Goal: Task Accomplishment & Management: Manage account settings

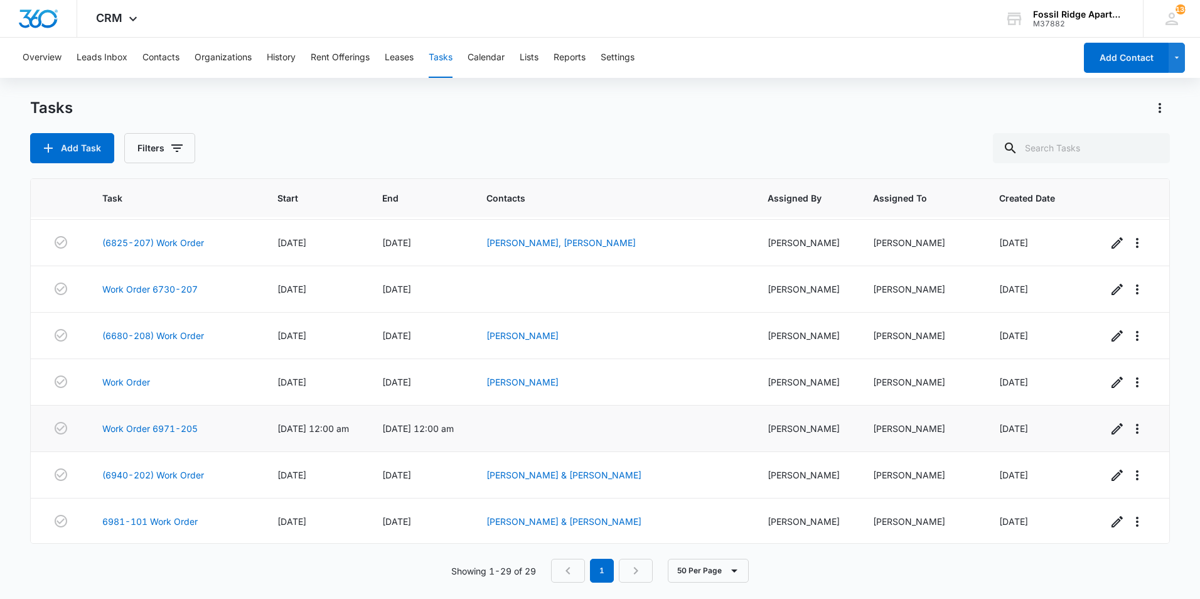
scroll to position [1021, 0]
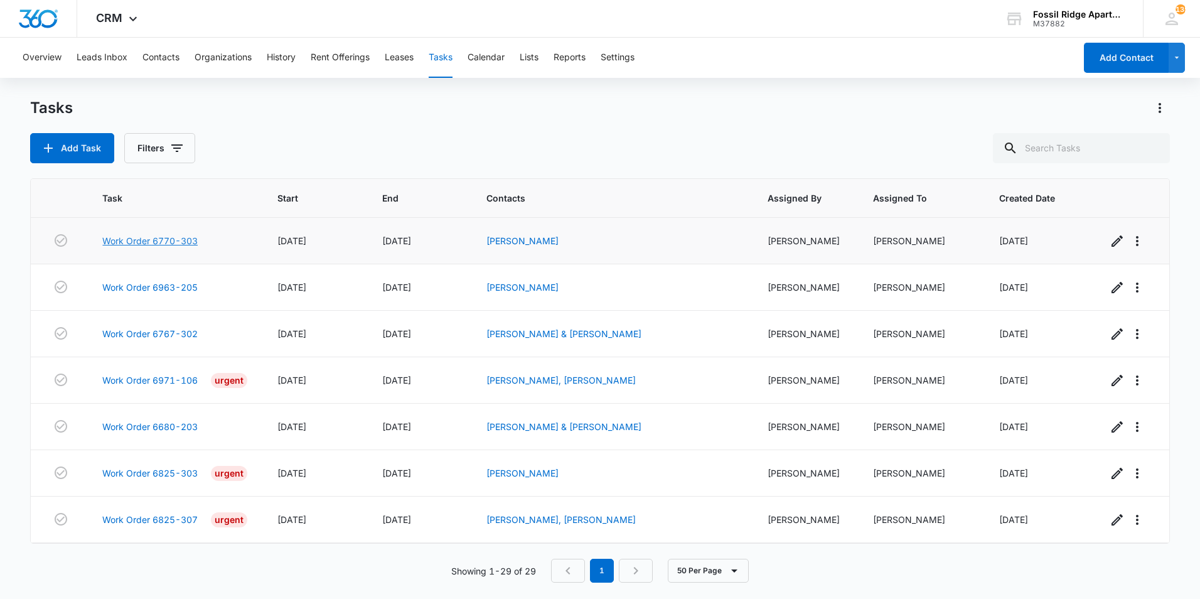
click at [144, 240] on link "Work Order 6770-303" at bounding box center [149, 240] width 95 height 13
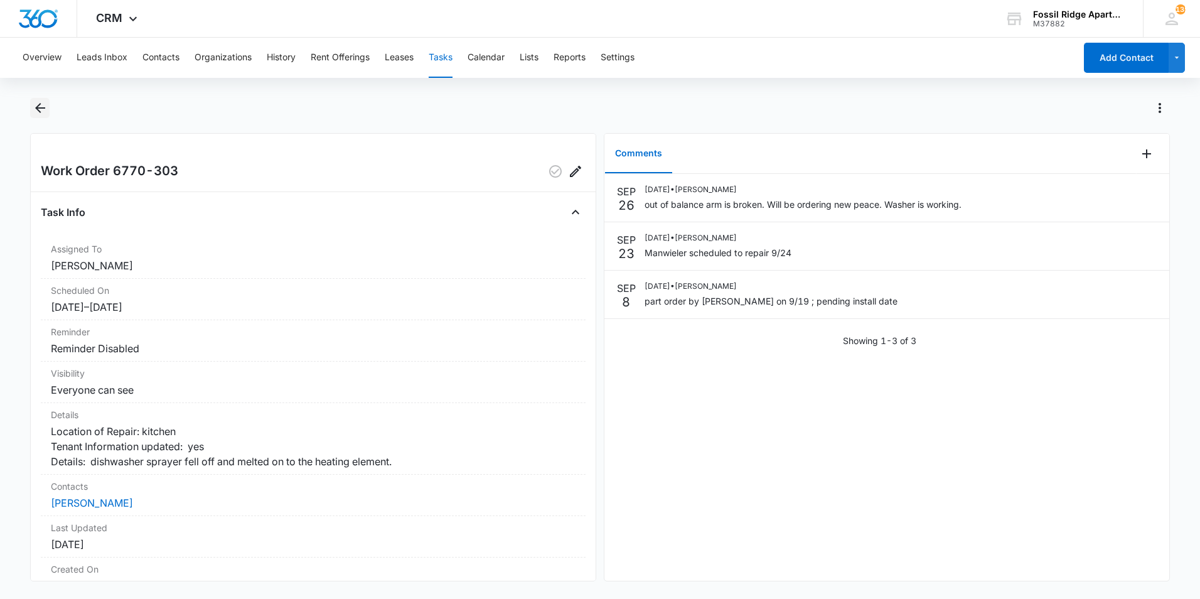
click at [43, 107] on icon "Back" at bounding box center [40, 107] width 15 height 15
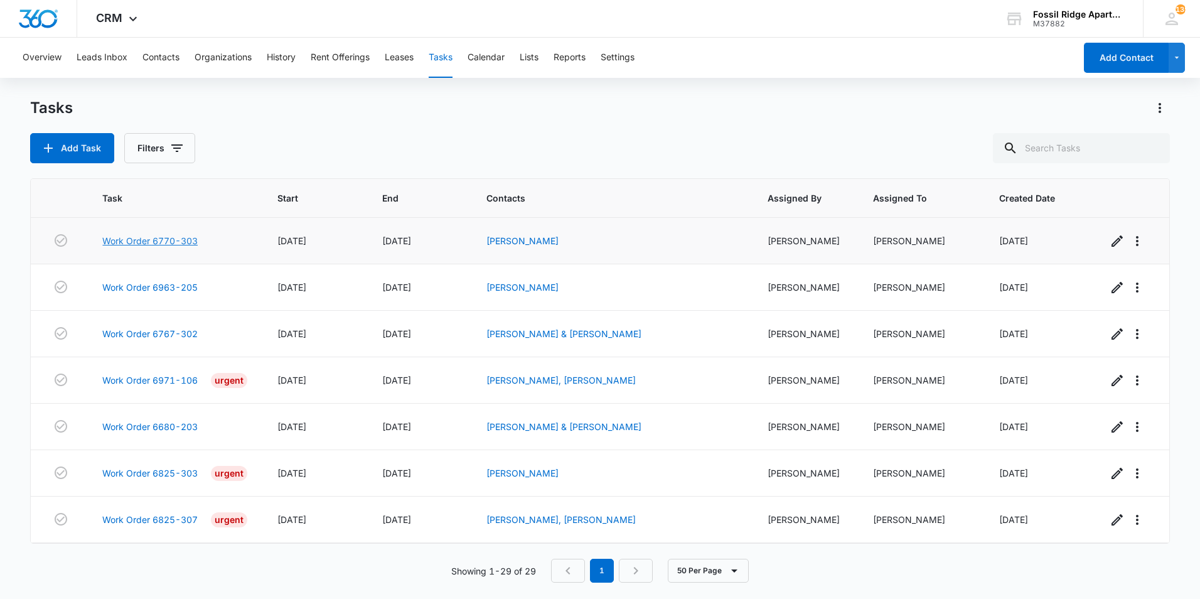
click at [162, 241] on link "Work Order 6770-303" at bounding box center [149, 240] width 95 height 13
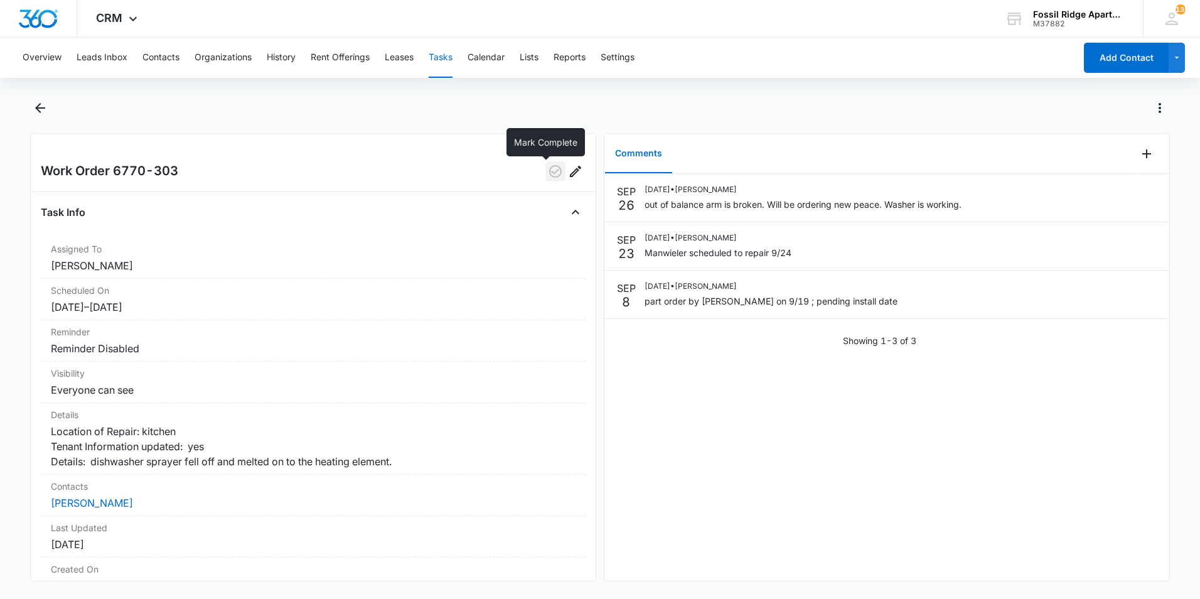
click at [548, 172] on icon "button" at bounding box center [555, 171] width 15 height 15
click at [43, 107] on icon "Back" at bounding box center [40, 108] width 10 height 10
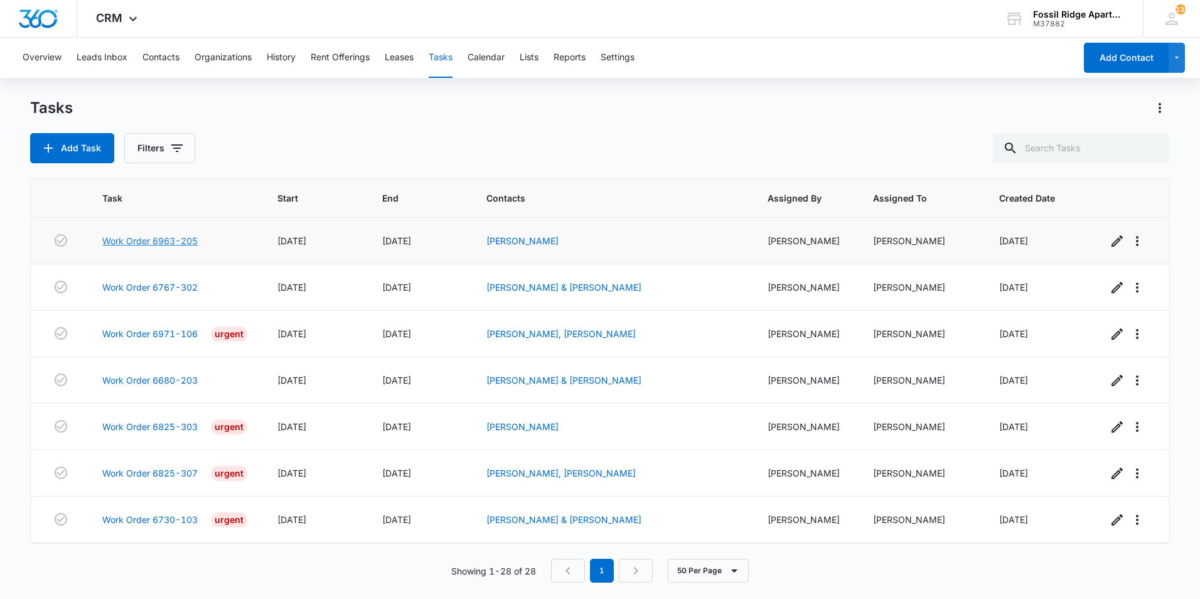
click at [149, 240] on link "Work Order 6963-205" at bounding box center [149, 240] width 95 height 13
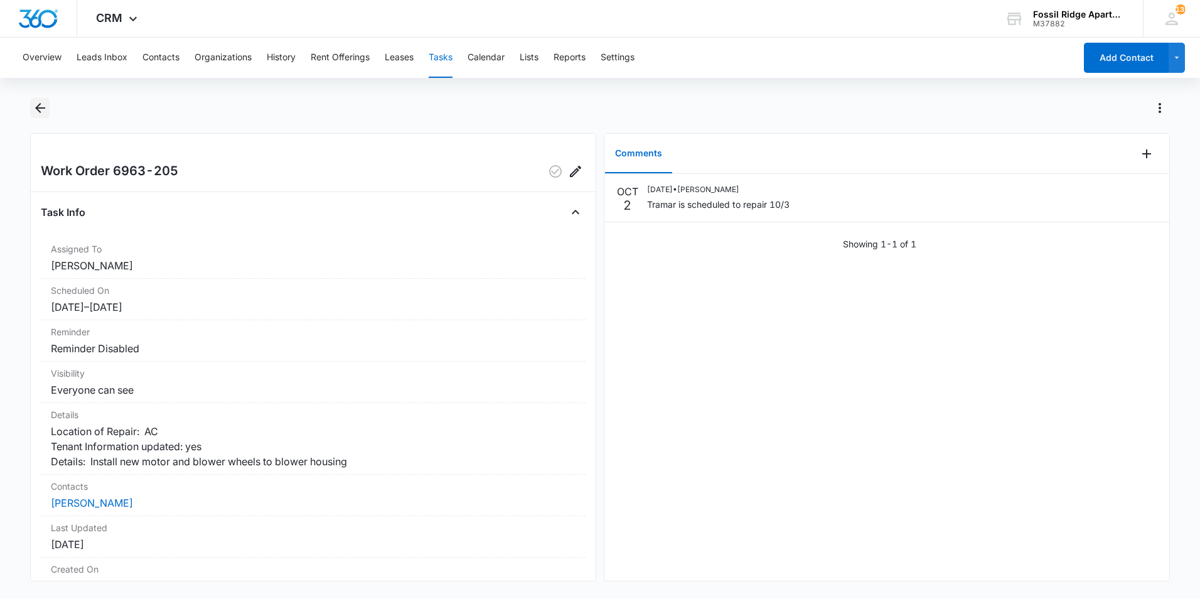
click at [40, 107] on icon "Back" at bounding box center [40, 107] width 15 height 15
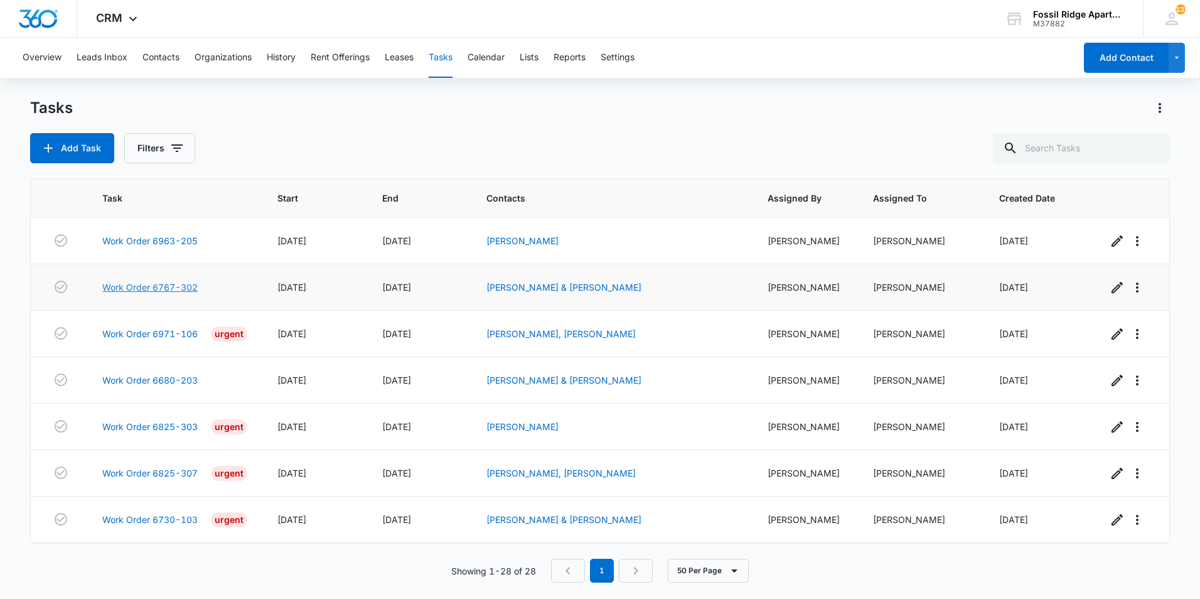
click at [168, 286] on link "Work Order 6767-302" at bounding box center [149, 286] width 95 height 13
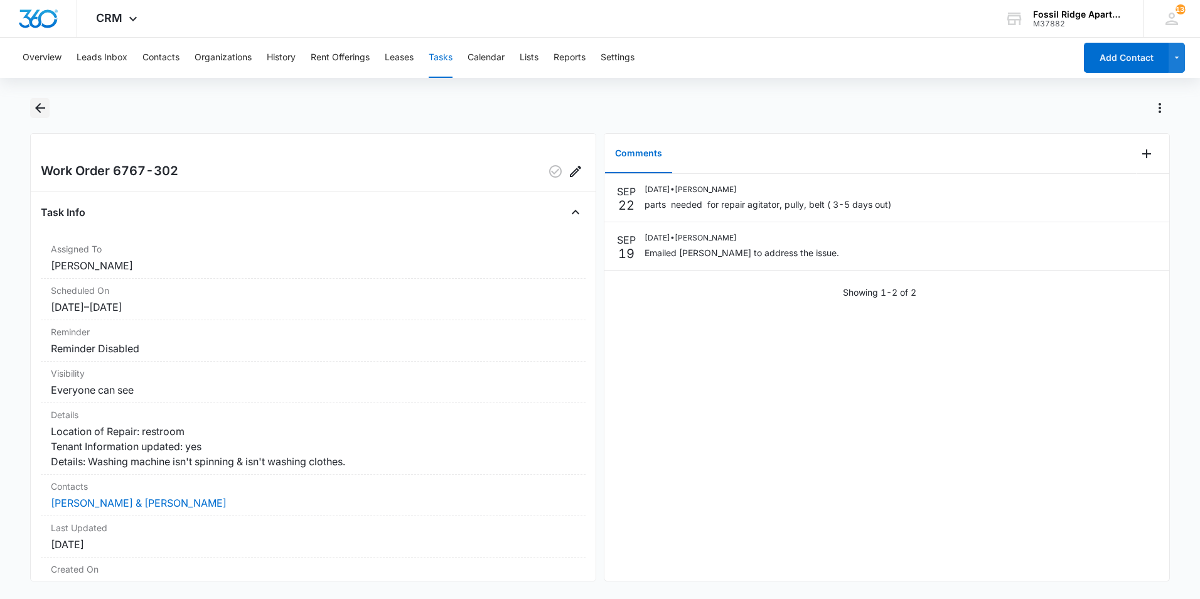
drag, startPoint x: 124, startPoint y: 120, endPoint x: 43, endPoint y: 107, distance: 81.3
click at [43, 107] on icon "Back" at bounding box center [40, 108] width 10 height 10
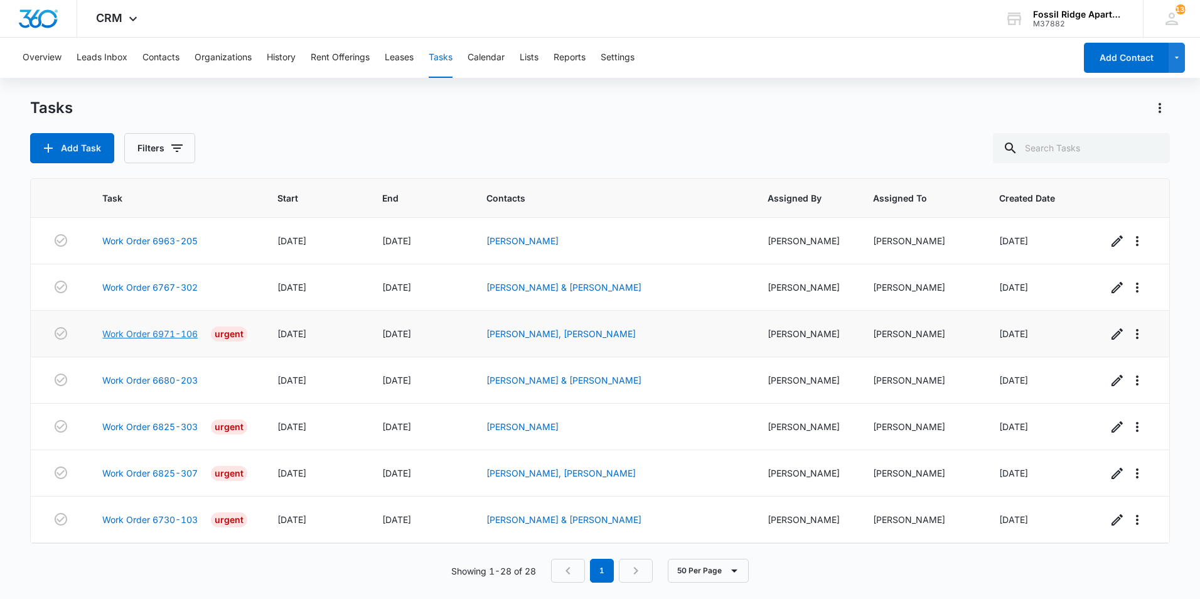
click at [142, 333] on link "Work Order 6971-106" at bounding box center [149, 333] width 95 height 13
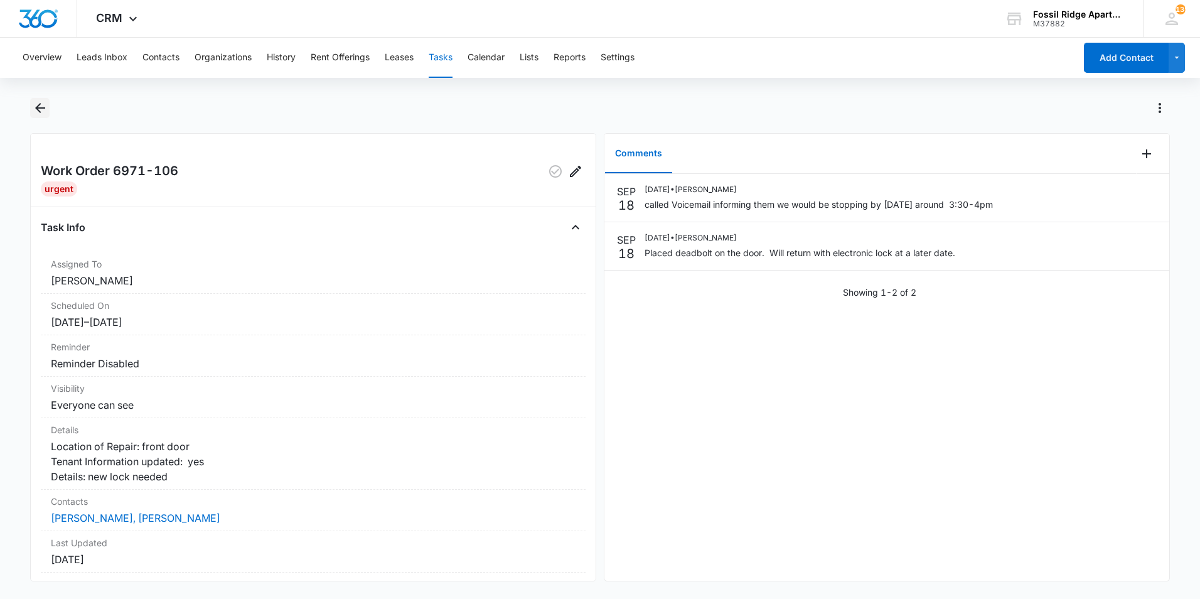
click at [41, 108] on icon "Back" at bounding box center [40, 108] width 10 height 10
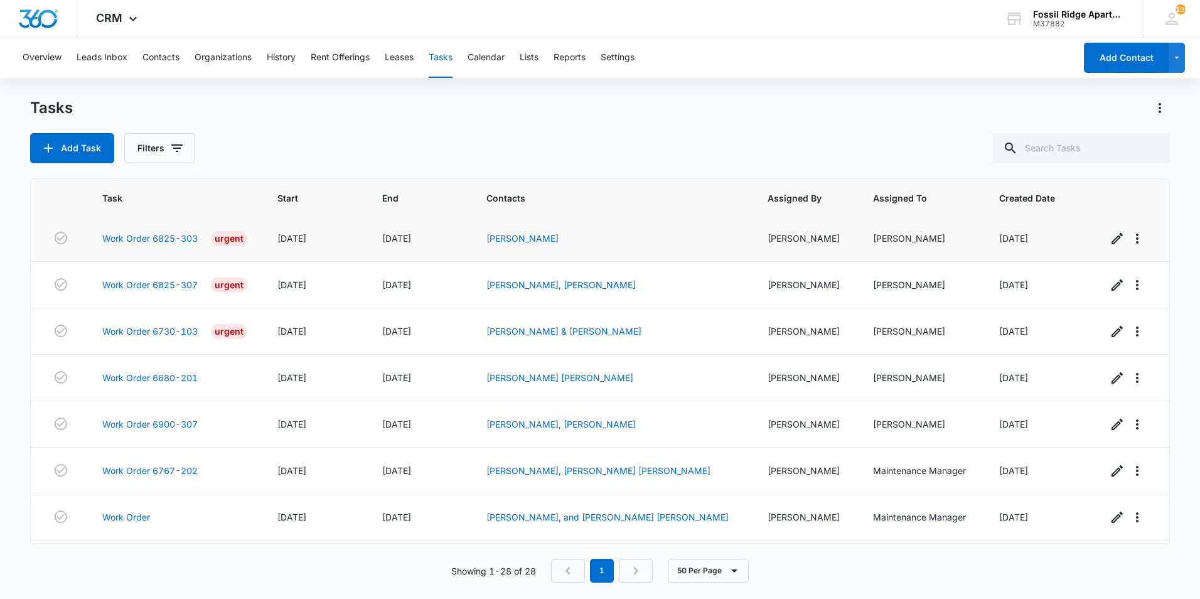
scroll to position [125, 0]
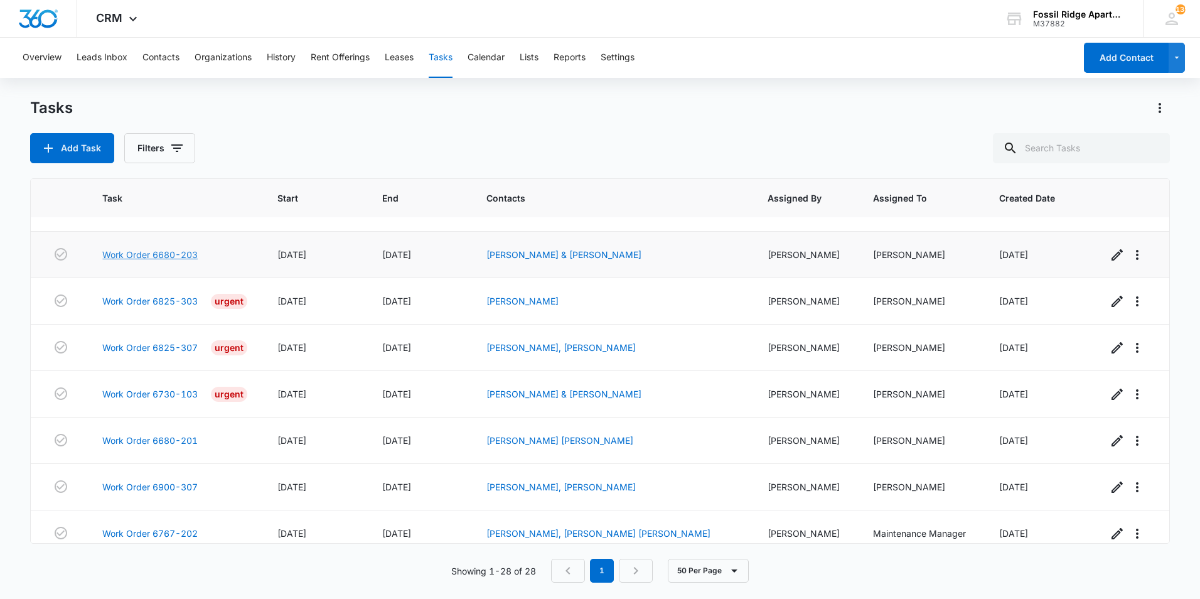
click at [144, 252] on link "Work Order 6680-203" at bounding box center [149, 254] width 95 height 13
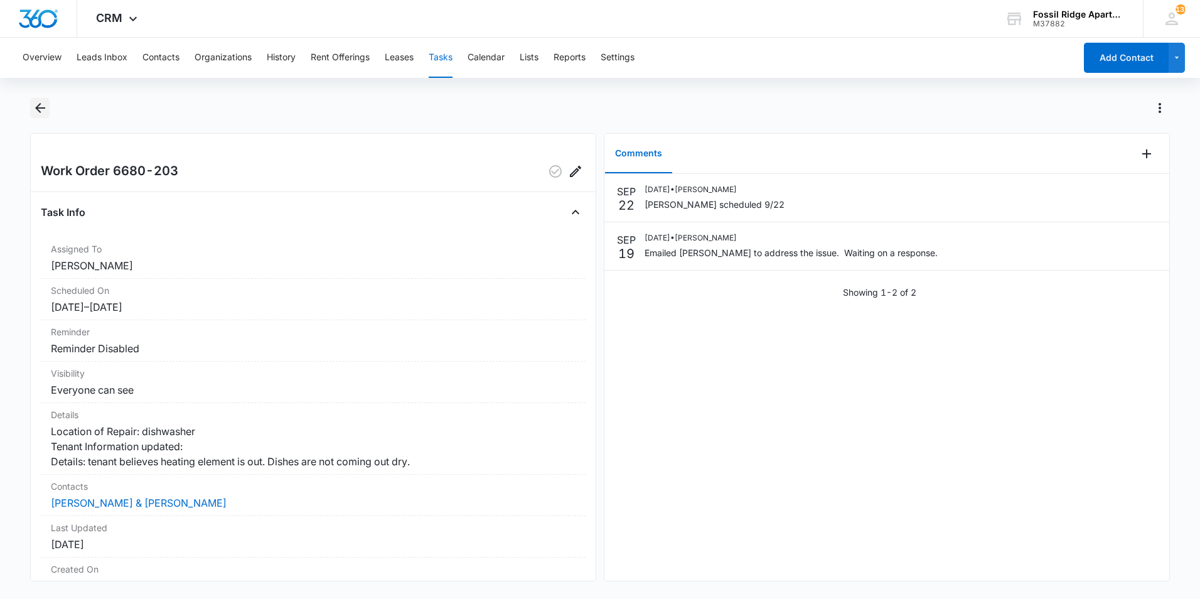
click at [41, 105] on icon "Back" at bounding box center [40, 107] width 15 height 15
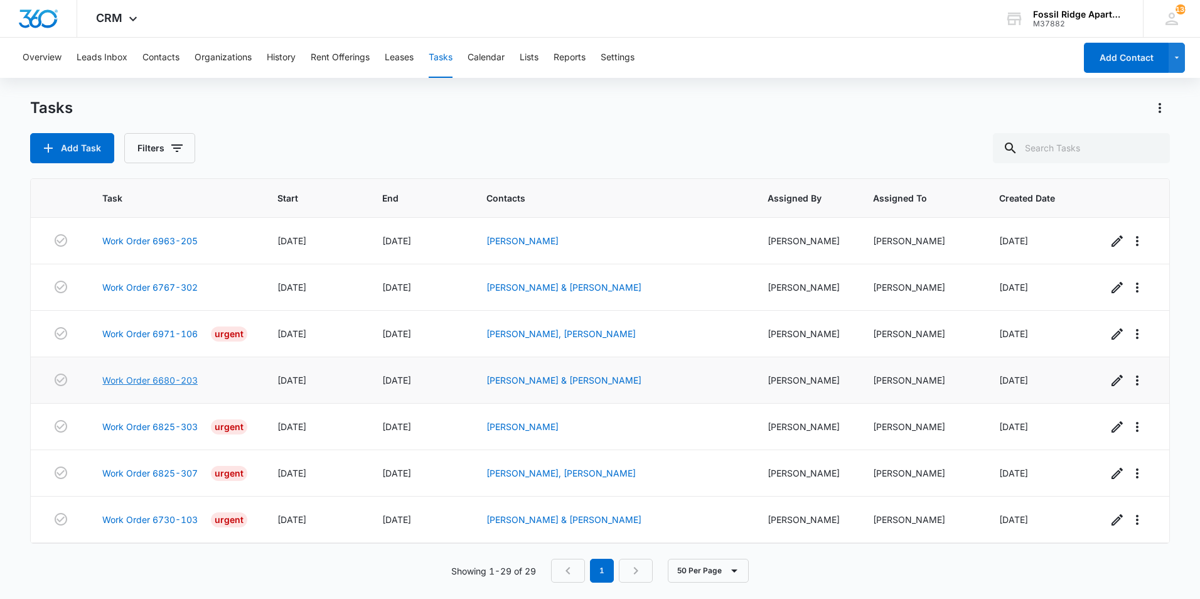
click at [134, 382] on link "Work Order 6680-203" at bounding box center [149, 379] width 95 height 13
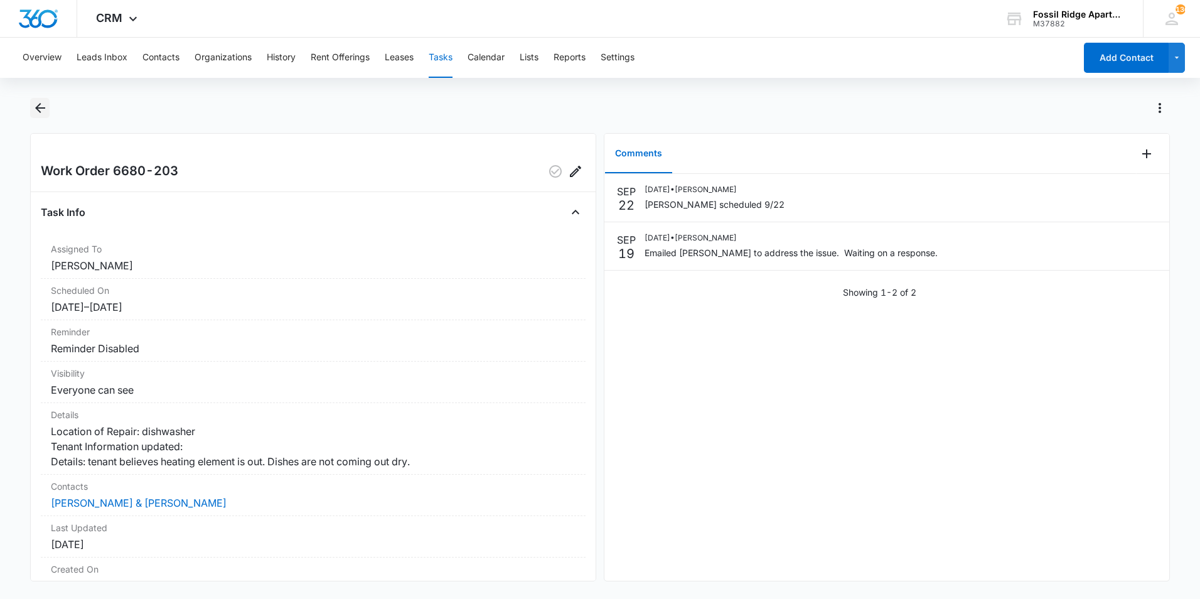
click at [43, 111] on icon "Back" at bounding box center [40, 107] width 15 height 15
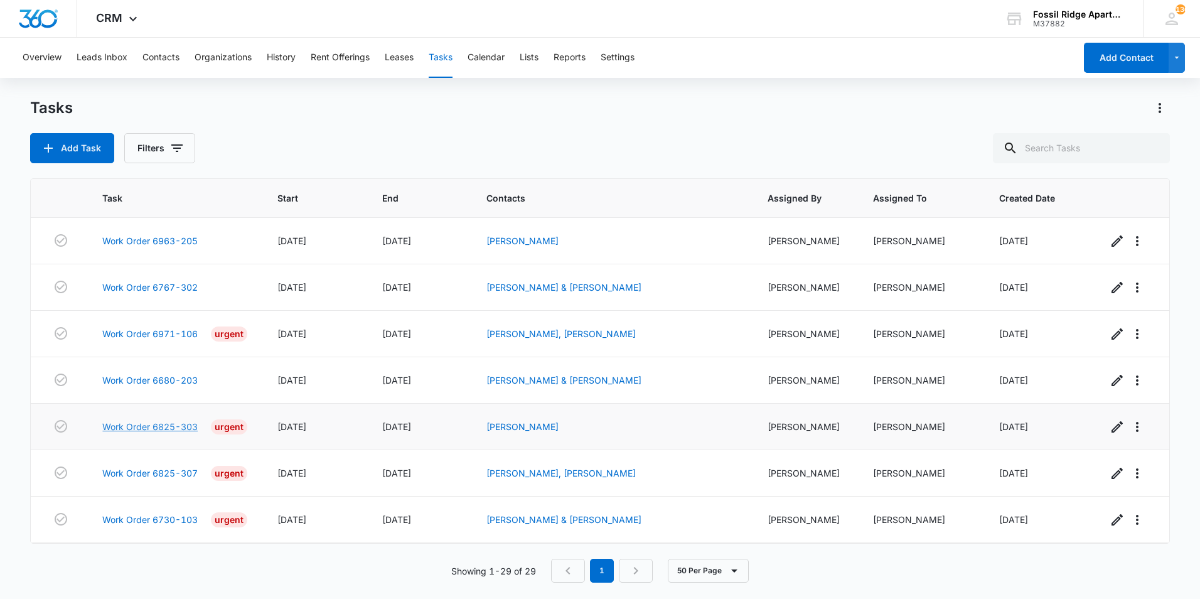
click at [153, 427] on link "Work Order 6825-303" at bounding box center [149, 426] width 95 height 13
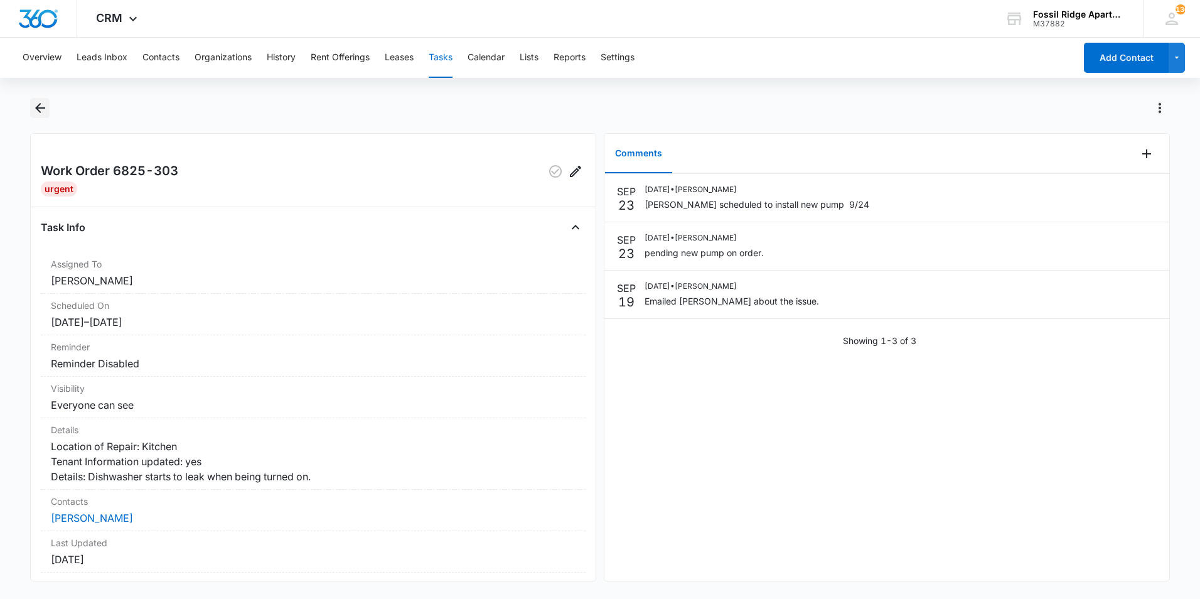
click at [38, 107] on icon "Back" at bounding box center [40, 108] width 10 height 10
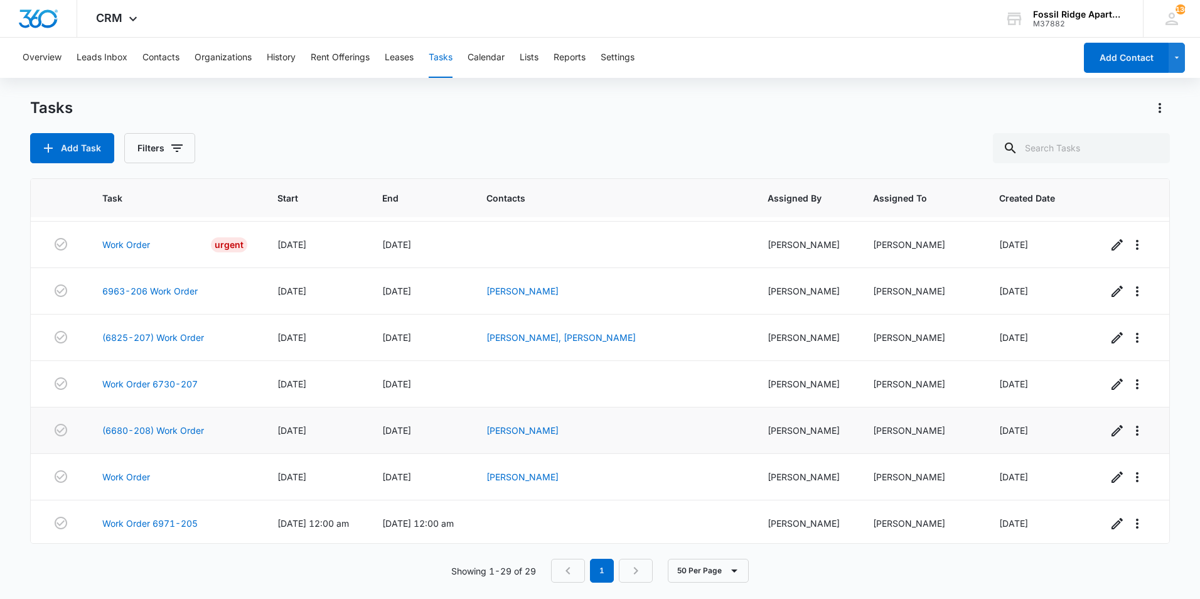
scroll to position [1021, 0]
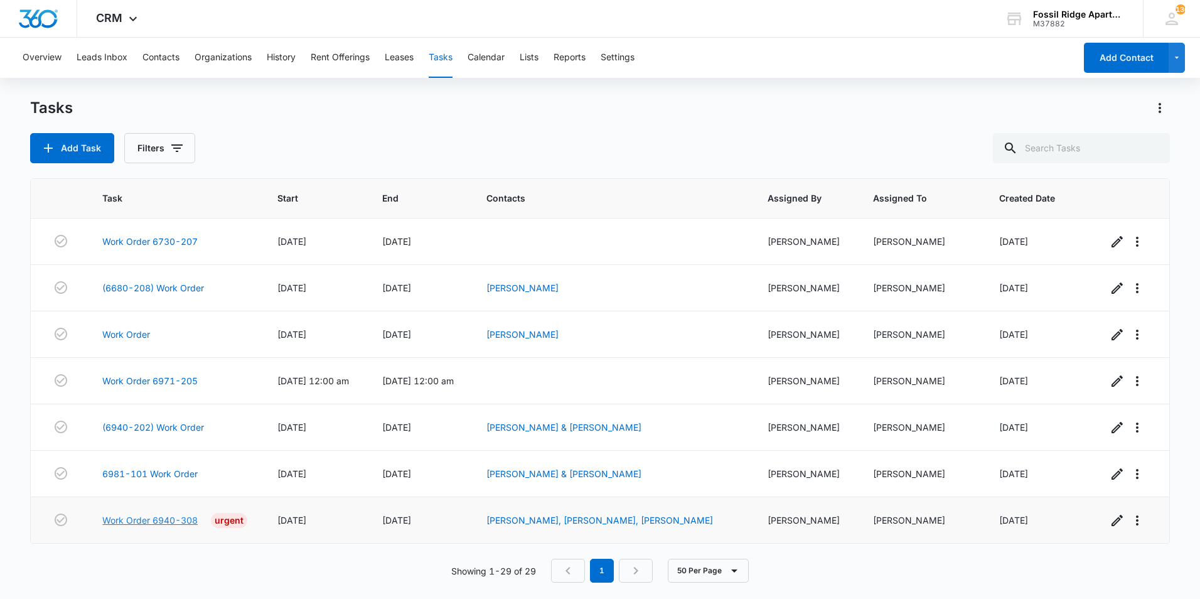
click at [142, 516] on link "Work Order 6940-308" at bounding box center [149, 519] width 95 height 13
